Goal: Connect with others: Participate in discussion

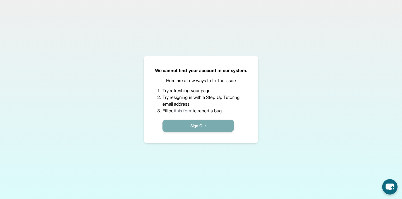
click at [175, 124] on button "Sign Out" at bounding box center [197, 125] width 71 height 12
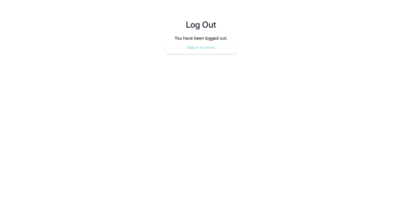
click at [180, 45] on button "Return to home" at bounding box center [200, 47] width 71 height 12
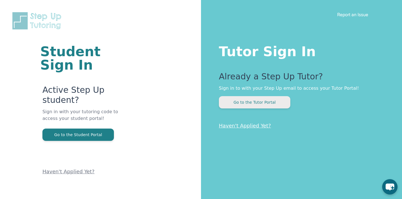
click at [231, 103] on button "Go to the Tutor Portal" at bounding box center [254, 102] width 71 height 12
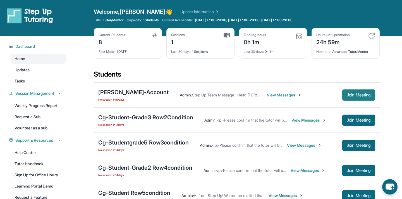
click at [351, 95] on span "Join Meeting" at bounding box center [358, 94] width 24 height 3
